Goal: Information Seeking & Learning: Learn about a topic

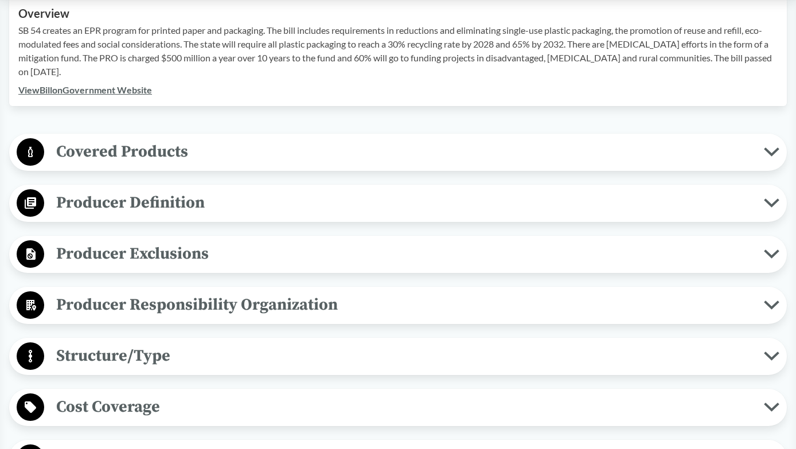
scroll to position [430, 0]
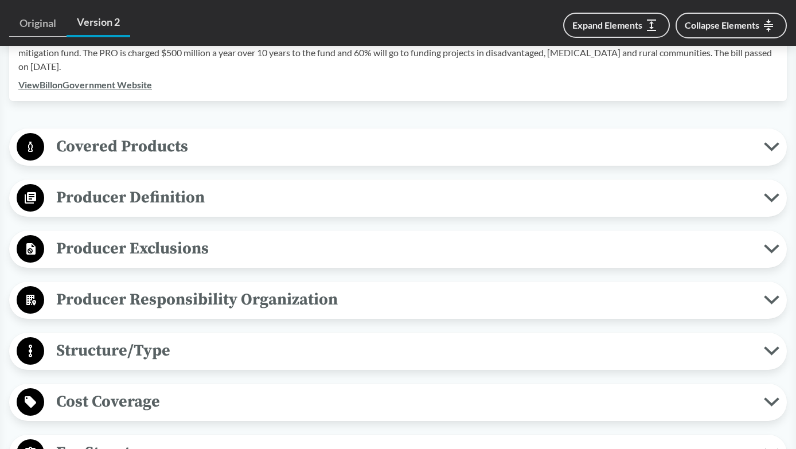
click at [366, 198] on span "Producer Definition" at bounding box center [404, 198] width 720 height 26
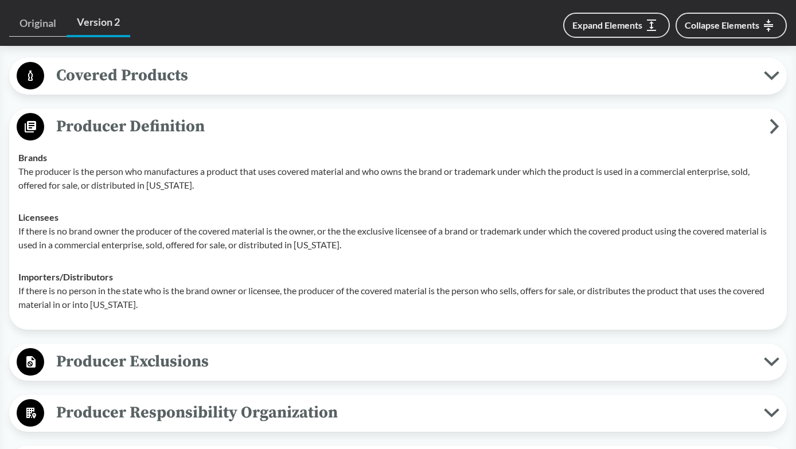
scroll to position [535, 0]
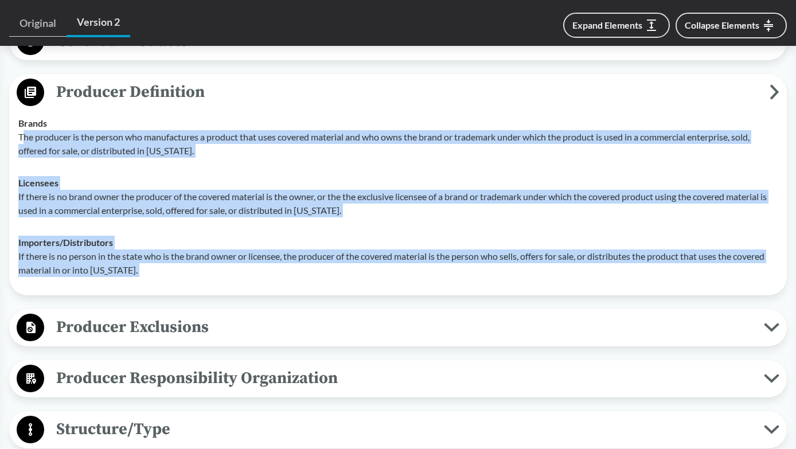
drag, startPoint x: 22, startPoint y: 139, endPoint x: 203, endPoint y: 301, distance: 242.2
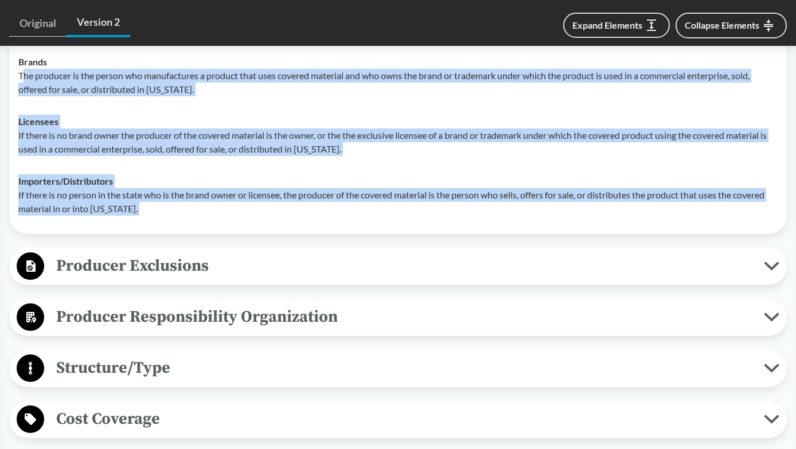
scroll to position [578, 0]
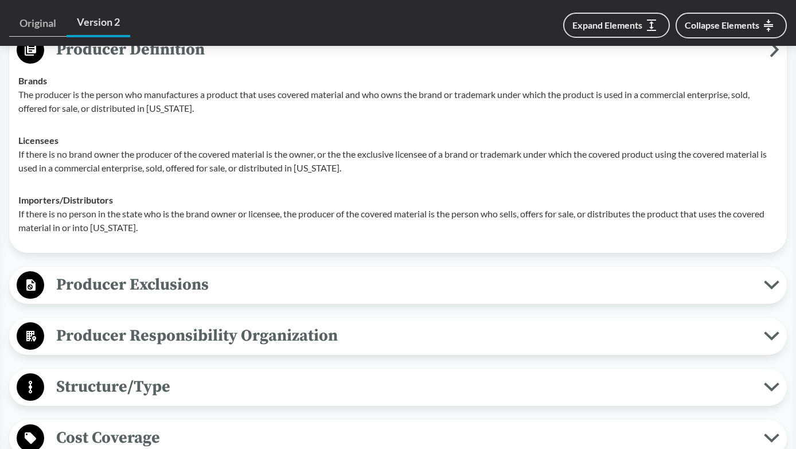
click at [69, 121] on td "Brands The producer is the person who manufactures a product that uses covered …" at bounding box center [398, 95] width 770 height 60
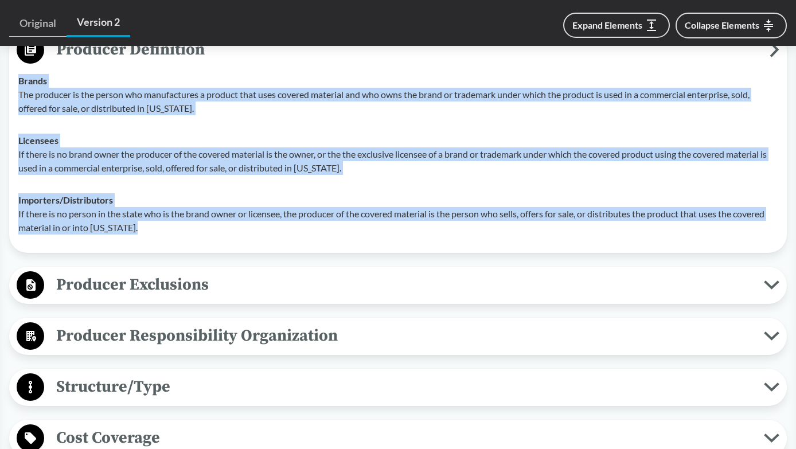
drag, startPoint x: 20, startPoint y: 84, endPoint x: 153, endPoint y: 235, distance: 200.8
click at [153, 235] on tbody "Brands The producer is the person who manufactures a product that uses covered …" at bounding box center [398, 154] width 770 height 179
copy tbody "Brands The producer is the person who manufactures a product that uses covered …"
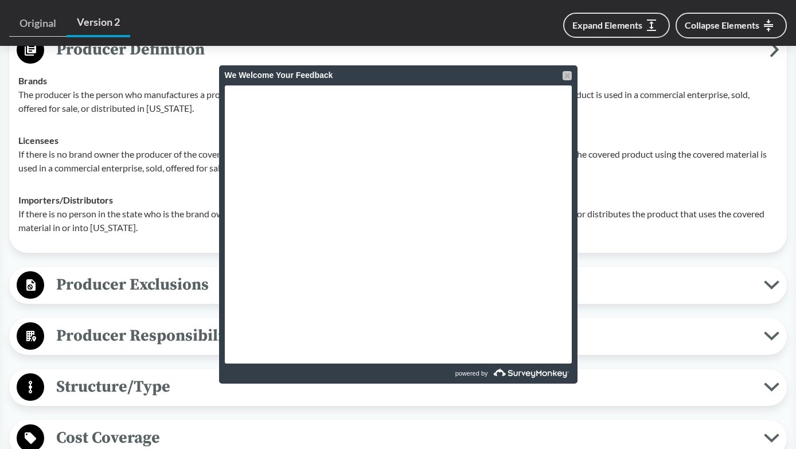
click at [569, 74] on div at bounding box center [567, 75] width 9 height 9
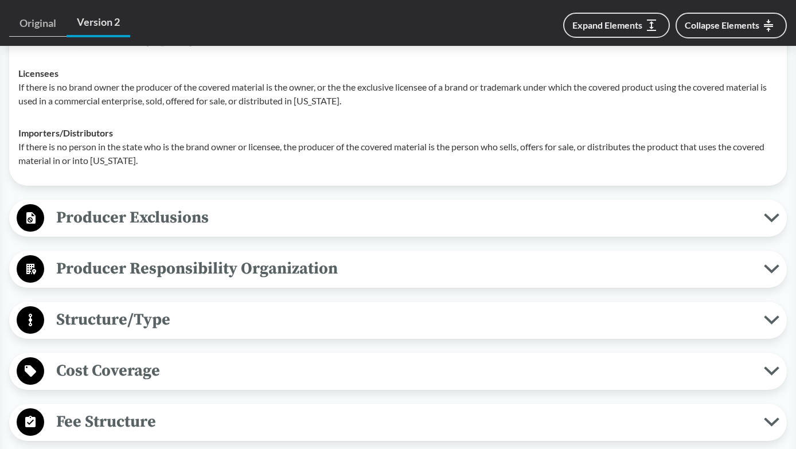
scroll to position [673, 0]
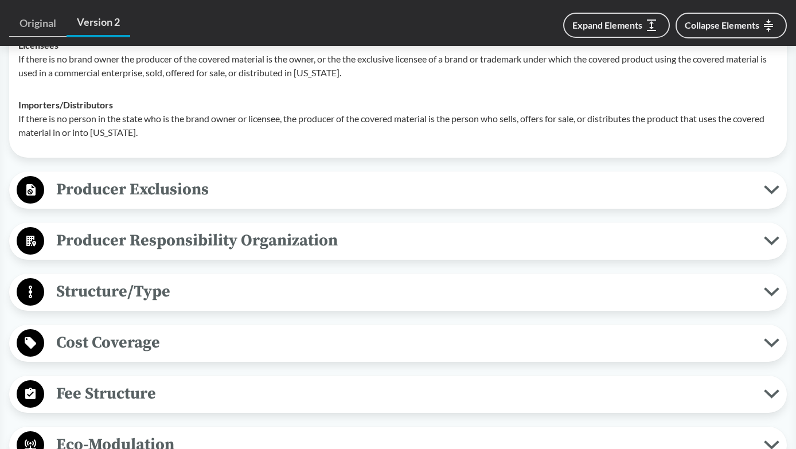
click at [239, 189] on span "Producer Exclusions" at bounding box center [404, 190] width 720 height 26
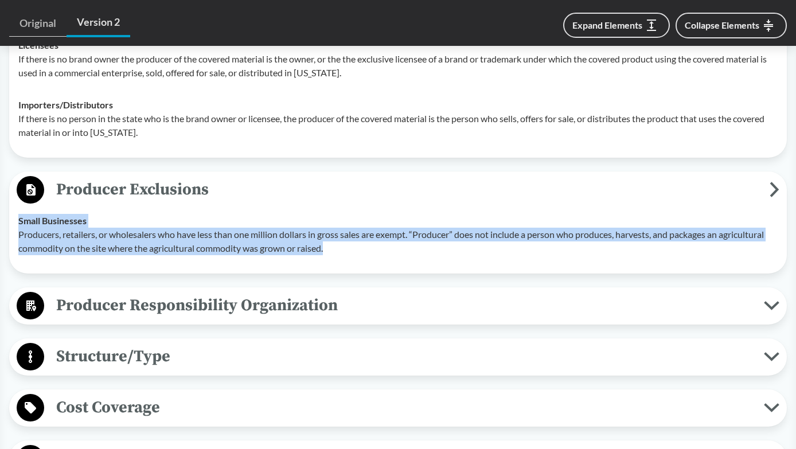
drag, startPoint x: 337, startPoint y: 255, endPoint x: 20, endPoint y: 220, distance: 319.1
click at [20, 220] on div "Small Businesses Producers, retailers, or wholesalers who have less than one mi…" at bounding box center [398, 234] width 760 height 41
copy div "Small Businesses Producers, retailers, or wholesalers who have less than one mi…"
